Goal: Check status: Check status

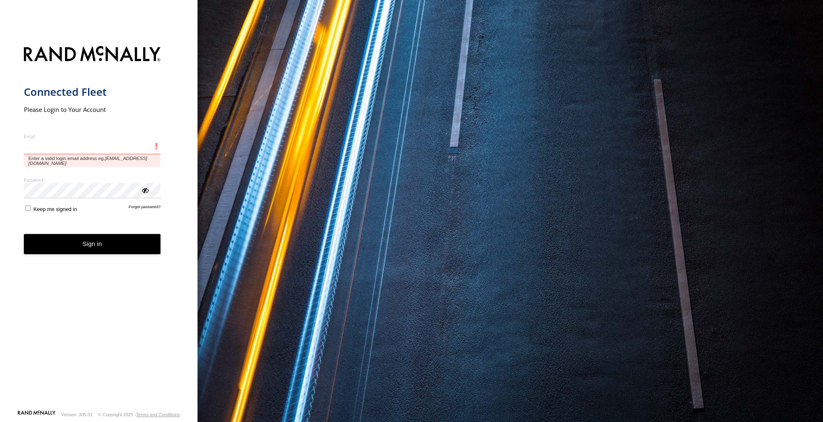
click at [91, 142] on input "Email" at bounding box center [92, 146] width 137 height 15
paste input "**********"
type input "**********"
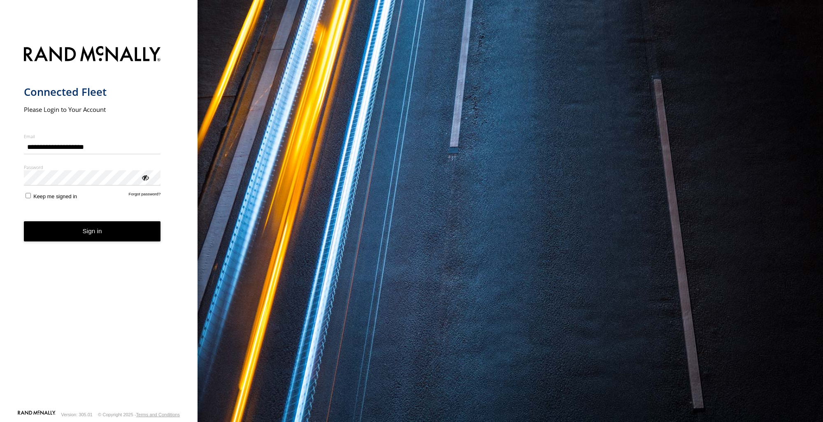
click at [72, 167] on label "Password" at bounding box center [92, 167] width 137 height 6
click at [89, 234] on button "Sign in" at bounding box center [92, 231] width 137 height 20
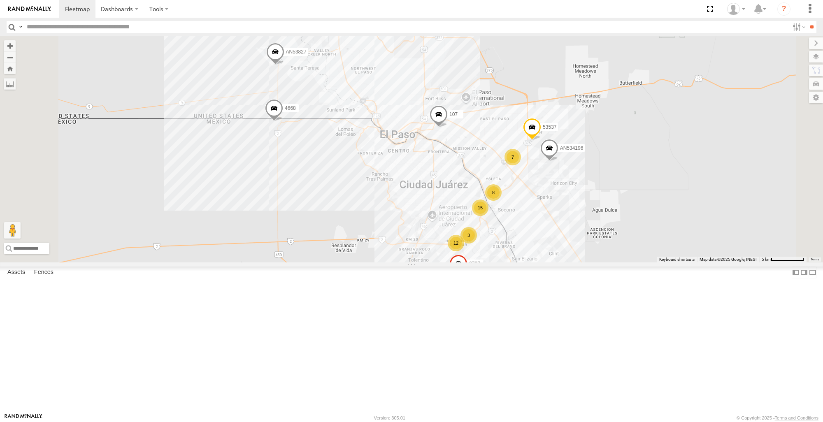
click at [426, 253] on div "107 12 8 15 2 7 53537 4668 AN53827 8737 3 AN534196" at bounding box center [411, 149] width 823 height 226
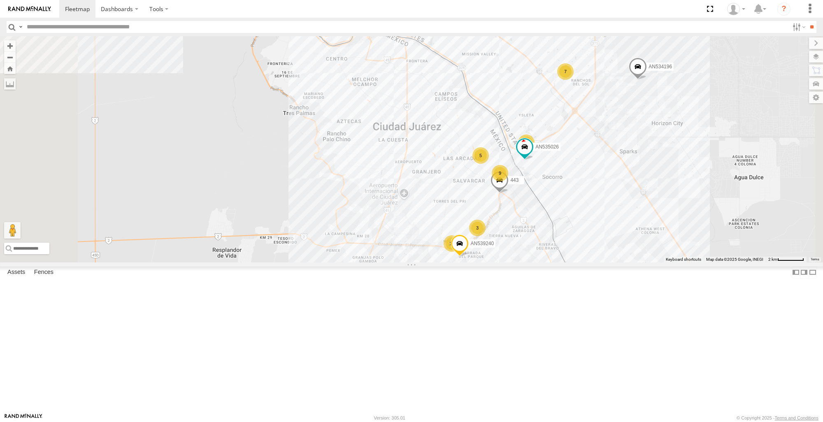
scroll to position [41, 0]
click at [0, 0] on span at bounding box center [0, 0] width 0 height 0
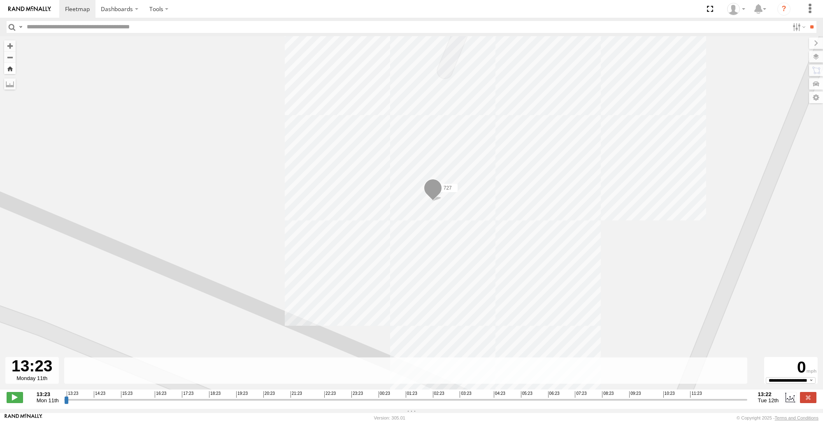
click at [8, 68] on button "Zoom Home" at bounding box center [10, 68] width 12 height 11
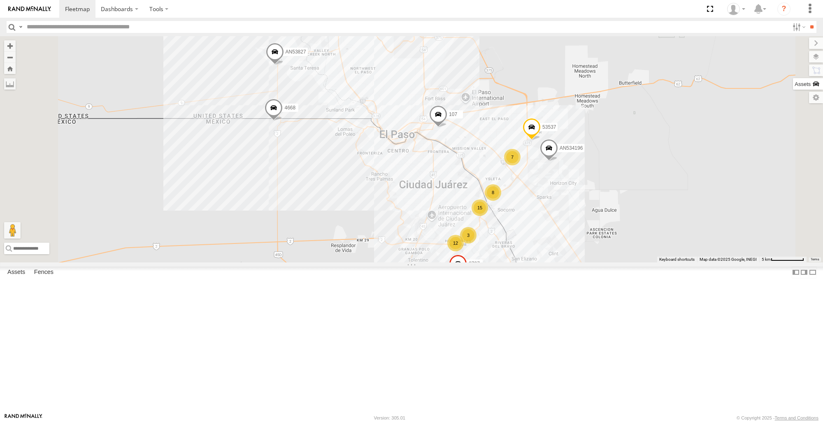
click at [813, 86] on label at bounding box center [808, 84] width 30 height 12
click at [0, 0] on div "8737" at bounding box center [0, 0] width 0 height 0
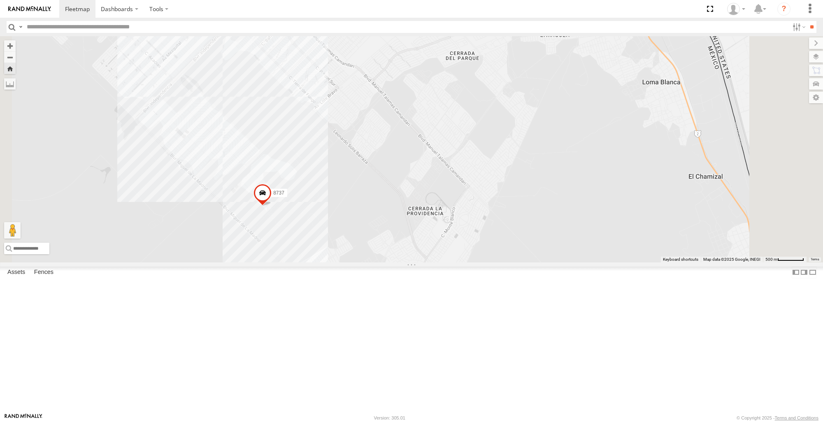
scroll to position [0, 0]
click at [0, 0] on span at bounding box center [0, 0] width 0 height 0
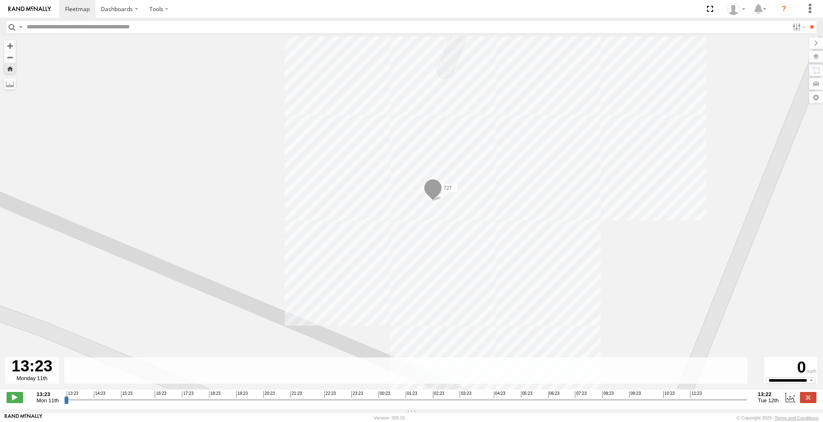
click at [12, 68] on button "Zoom Home" at bounding box center [10, 68] width 12 height 11
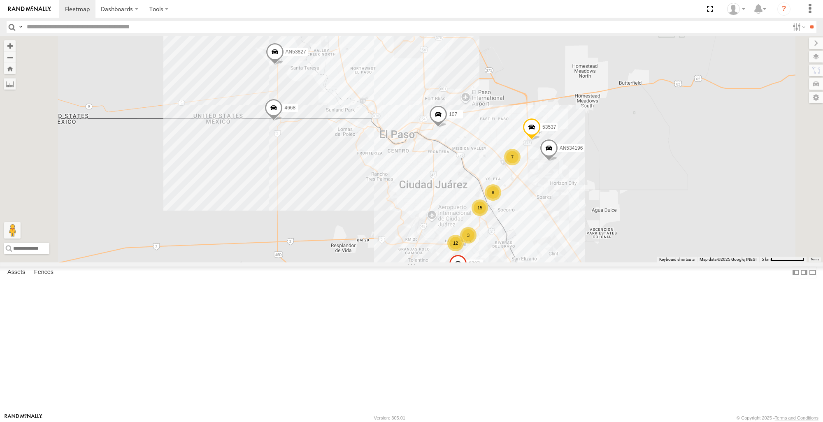
click at [0, 0] on span at bounding box center [0, 0] width 0 height 0
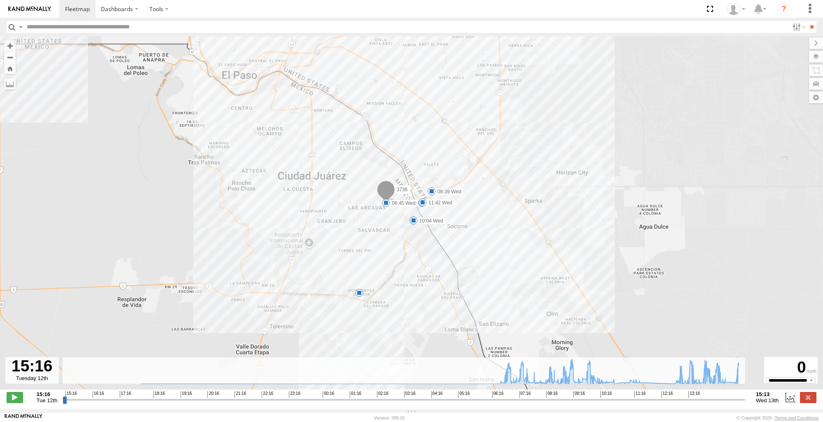
click at [809, 42] on label at bounding box center [816, 43] width 14 height 12
drag, startPoint x: 64, startPoint y: 401, endPoint x: 695, endPoint y: 401, distance: 631.0
click at [695, 401] on input "range" at bounding box center [404, 400] width 682 height 8
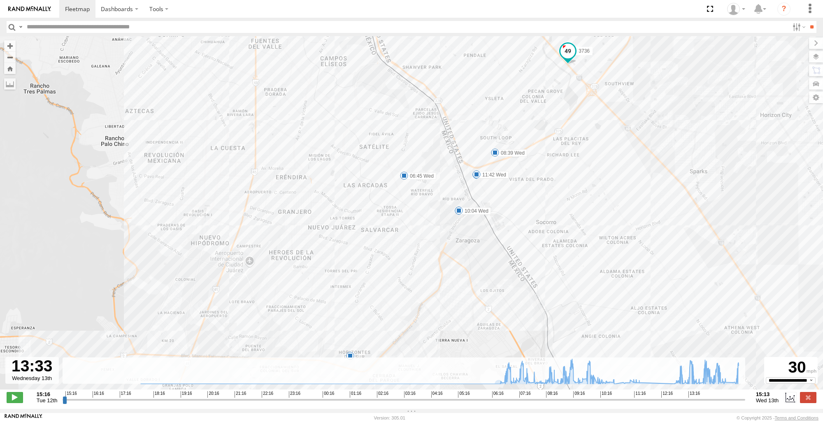
drag, startPoint x: 490, startPoint y: 228, endPoint x: 610, endPoint y: 211, distance: 120.5
click at [610, 211] on div "3736 06:45 Wed 07:46 Wed 08:39 Wed 10:04 Wed 11:36 Wed 11:42 Wed 6" at bounding box center [411, 217] width 823 height 362
click at [101, 230] on div "3736 06:45 Wed 07:46 Wed 08:39 Wed 10:04 Wed 11:36 Wed 11:42 Wed 6" at bounding box center [411, 217] width 823 height 362
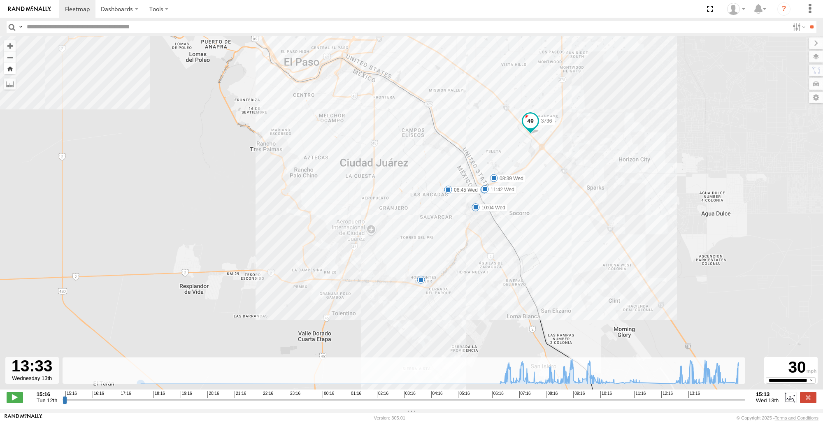
click at [7, 71] on button "Zoom Home" at bounding box center [10, 68] width 12 height 11
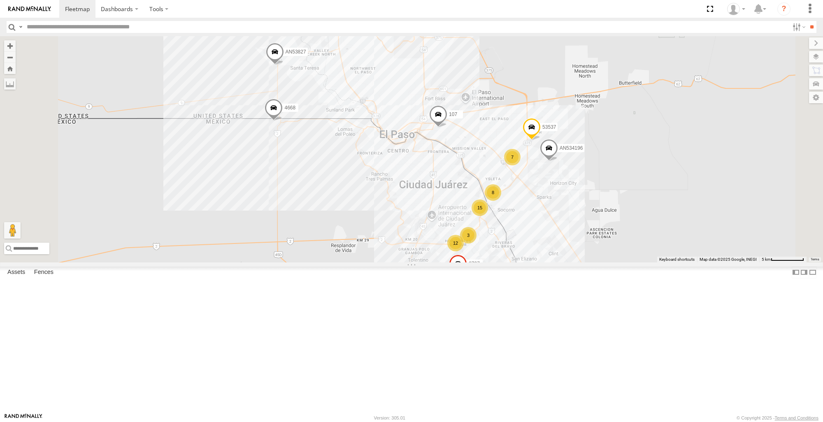
scroll to position [206, 0]
click at [0, 0] on span at bounding box center [0, 0] width 0 height 0
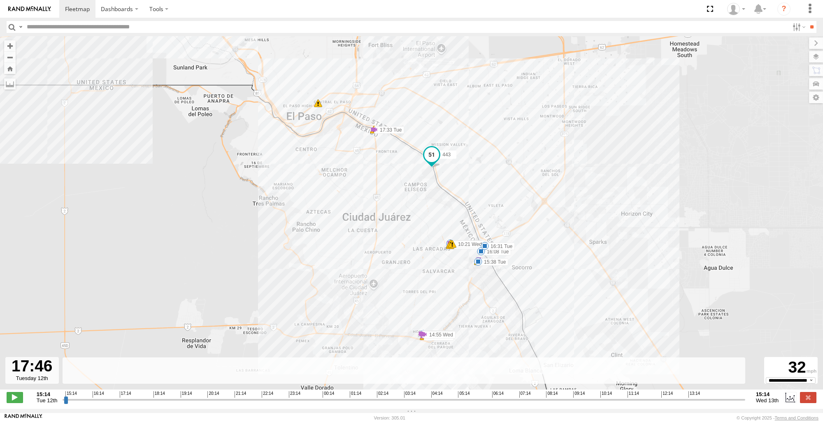
drag, startPoint x: 63, startPoint y: 405, endPoint x: 136, endPoint y: 372, distance: 79.9
type input "**********"
click at [136, 396] on input "range" at bounding box center [404, 400] width 682 height 8
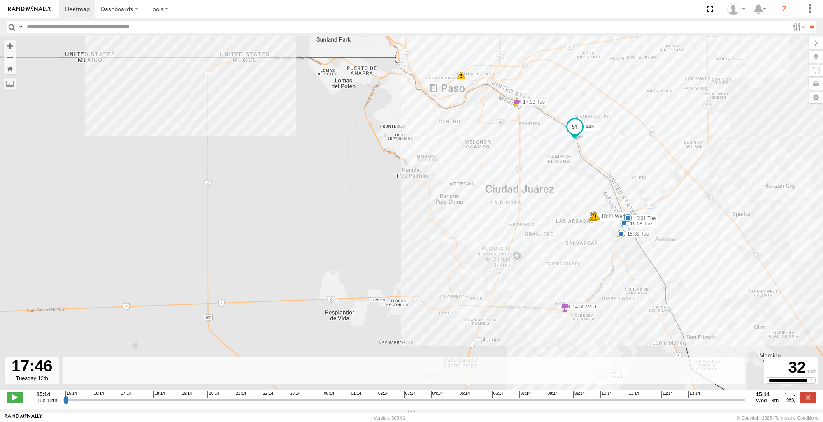
drag, startPoint x: 645, startPoint y: 295, endPoint x: 786, endPoint y: 282, distance: 140.9
click at [786, 282] on div "443 15:15 Tue 17:33 Tue 17:33 Tue 10:39 Wed 14:54 Wed 14:55 Wed 15:38 Tue 16:08…" at bounding box center [411, 217] width 823 height 362
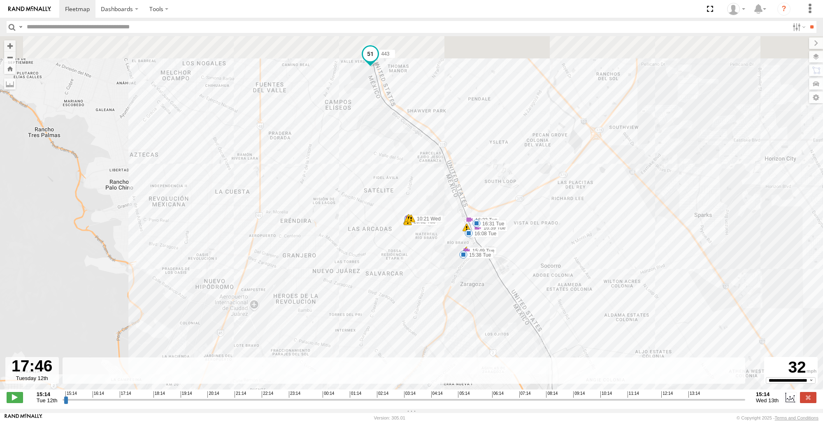
drag, startPoint x: 724, startPoint y: 293, endPoint x: 746, endPoint y: 328, distance: 41.2
click at [739, 333] on div "443 15:15 Tue 17:33 Tue 17:33 Tue 10:39 Wed 14:54 Wed 14:55 Wed 15:38 Tue 16:08…" at bounding box center [411, 217] width 823 height 362
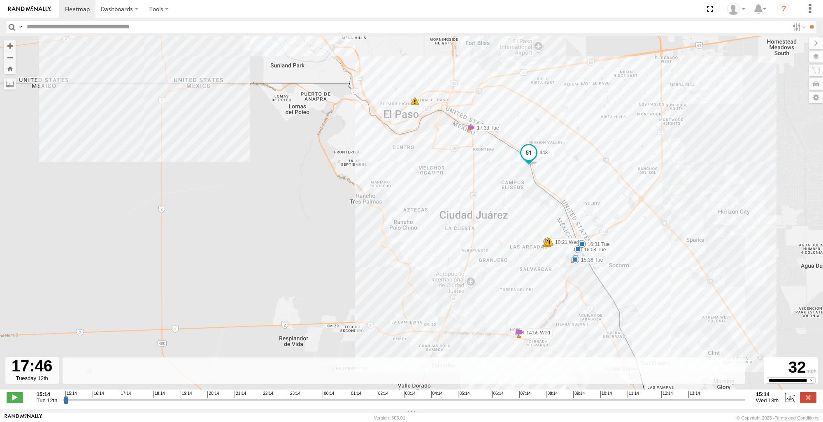
drag, startPoint x: 749, startPoint y: 325, endPoint x: 714, endPoint y: 290, distance: 49.5
click at [714, 290] on div "443 15:15 Tue 17:33 Tue 17:33 Tue 10:39 Wed 14:54 Wed 14:55 Wed 15:38 Tue 16:08…" at bounding box center [411, 217] width 823 height 362
drag, startPoint x: 123, startPoint y: 244, endPoint x: 133, endPoint y: 240, distance: 11.1
click at [123, 244] on div "443 15:15 Tue 17:33 Tue 17:33 Tue 10:39 Wed 14:54 Wed 14:55 Wed 15:38 Tue 16:08…" at bounding box center [411, 217] width 823 height 362
click at [10, 70] on button "Zoom Home" at bounding box center [10, 68] width 12 height 11
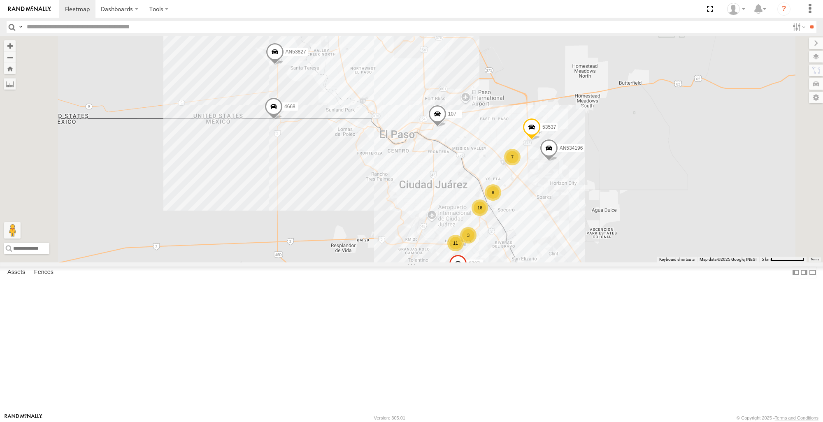
scroll to position [0, 0]
